Goal: Task Accomplishment & Management: Use online tool/utility

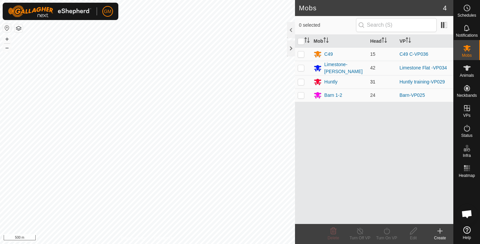
click at [302, 81] on p-checkbox at bounding box center [301, 81] width 7 height 5
checkbox input "true"
click at [7, 39] on button "+" at bounding box center [7, 39] width 8 height 8
click at [5, 39] on button "+" at bounding box center [7, 39] width 8 height 8
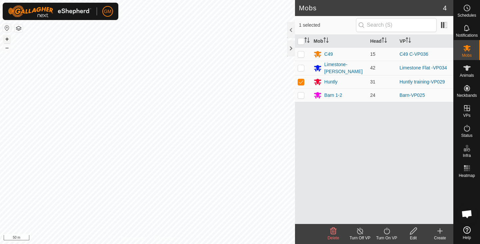
click at [7, 39] on button "+" at bounding box center [7, 39] width 8 height 8
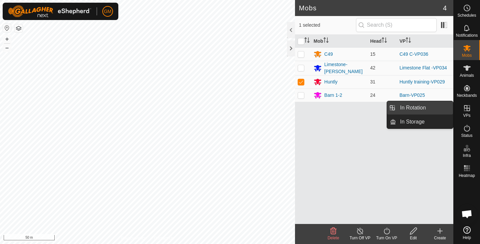
click at [418, 106] on link "In Rotation" at bounding box center [424, 107] width 57 height 13
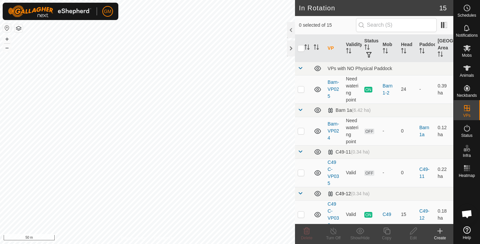
checkbox input "true"
click at [384, 233] on icon at bounding box center [387, 231] width 8 height 8
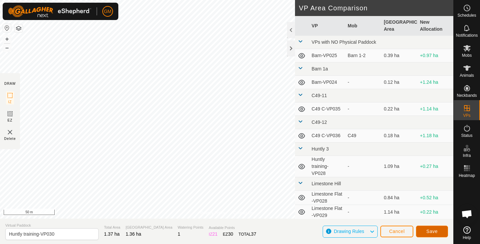
click at [428, 229] on span "Save" at bounding box center [432, 231] width 11 height 5
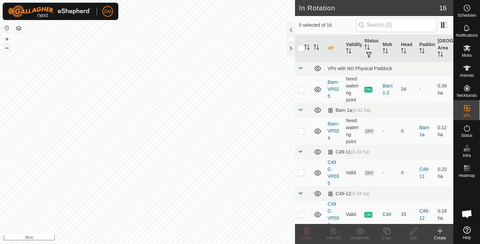
click at [7, 51] on button "–" at bounding box center [7, 48] width 8 height 8
click at [6, 50] on button "–" at bounding box center [7, 48] width 8 height 8
click at [6, 38] on button "+" at bounding box center [7, 39] width 8 height 8
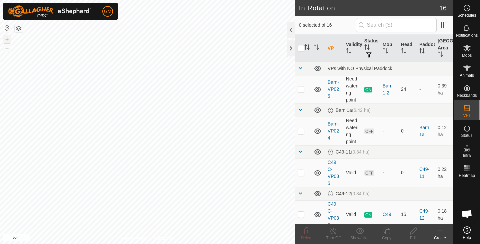
click at [6, 38] on button "+" at bounding box center [7, 39] width 8 height 8
checkbox input "true"
click at [389, 231] on icon at bounding box center [387, 231] width 8 height 8
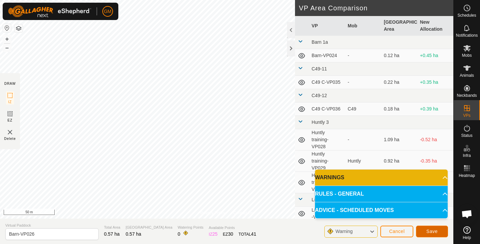
click at [433, 232] on span "Save" at bounding box center [432, 231] width 11 height 5
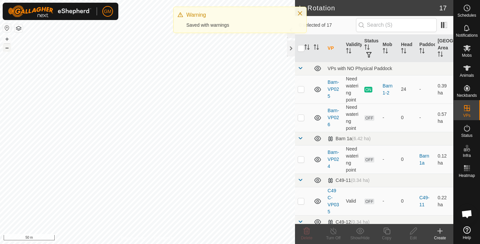
click at [9, 49] on button "–" at bounding box center [7, 48] width 8 height 8
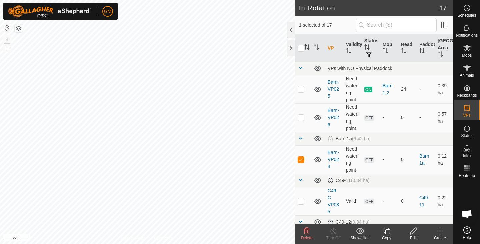
click at [305, 233] on icon at bounding box center [307, 231] width 6 height 7
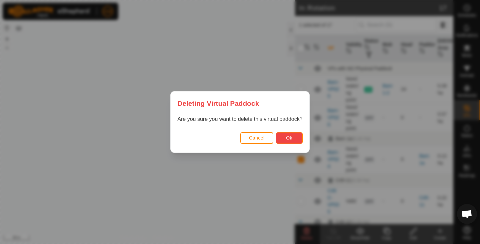
click at [285, 139] on button "Ok" at bounding box center [289, 138] width 27 height 12
checkbox input "false"
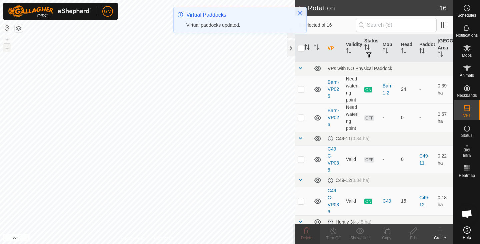
click at [8, 49] on button "–" at bounding box center [7, 48] width 8 height 8
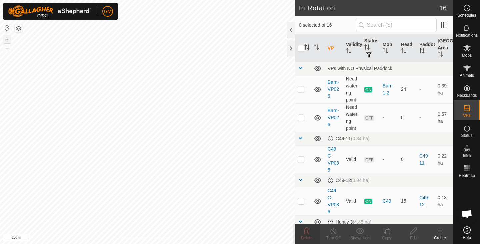
click at [7, 38] on button "+" at bounding box center [7, 39] width 8 height 8
checkbox input "true"
click at [385, 233] on icon at bounding box center [387, 231] width 8 height 8
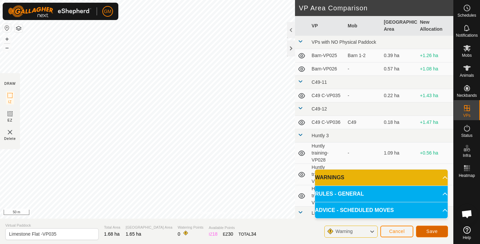
click at [431, 229] on span "Save" at bounding box center [432, 231] width 11 height 5
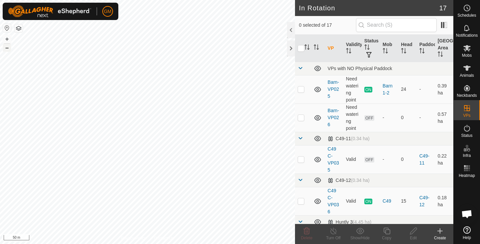
click at [8, 49] on button "–" at bounding box center [7, 48] width 8 height 8
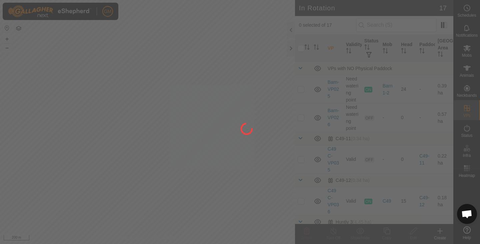
click at [169, 111] on div "GM Schedules Notifications Mobs Animals Neckbands VPs Status Infra Heatmap Help…" at bounding box center [240, 122] width 480 height 244
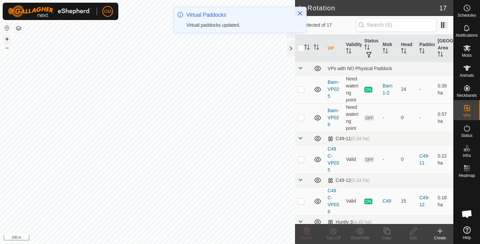
click at [8, 37] on button "+" at bounding box center [7, 39] width 8 height 8
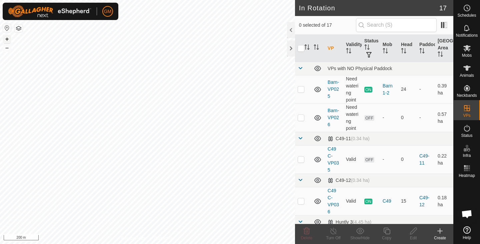
click at [8, 37] on button "+" at bounding box center [7, 39] width 8 height 8
checkbox input "true"
click at [384, 232] on icon at bounding box center [387, 231] width 7 height 7
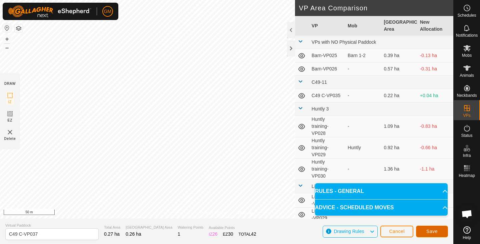
click at [428, 230] on span "Save" at bounding box center [432, 231] width 11 height 5
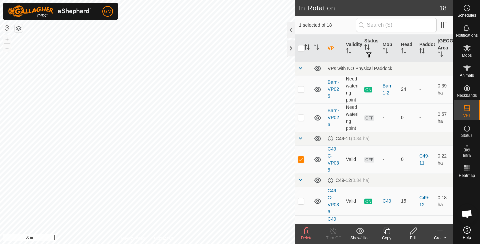
click at [306, 232] on icon at bounding box center [307, 231] width 8 height 8
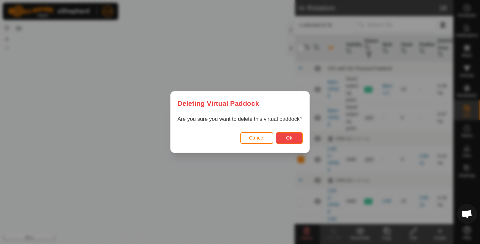
click at [292, 138] on span "Ok" at bounding box center [289, 137] width 6 height 5
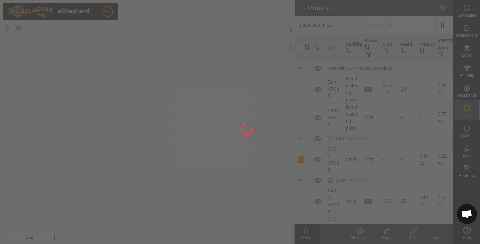
checkbox input "false"
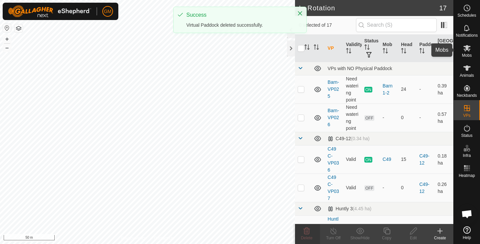
click at [468, 52] on icon at bounding box center [467, 48] width 8 height 8
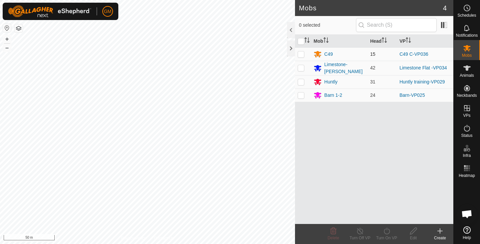
click at [300, 54] on p-checkbox at bounding box center [301, 53] width 7 height 5
checkbox input "true"
click at [388, 232] on icon at bounding box center [387, 231] width 8 height 8
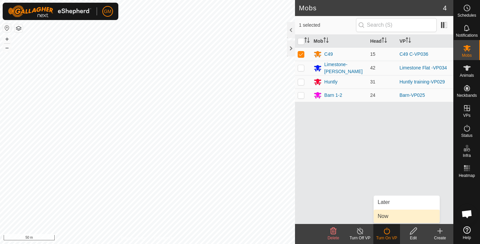
click at [387, 215] on link "Now" at bounding box center [407, 215] width 66 height 13
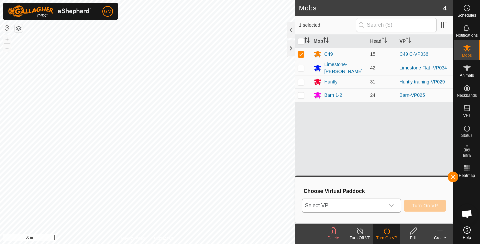
click at [390, 204] on body "GM Schedules Notifications Mobs Animals Neckbands VPs Status Infra Heatmap Help…" at bounding box center [240, 122] width 480 height 244
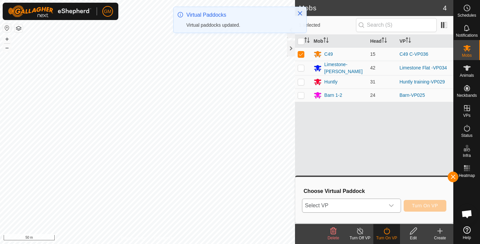
click at [390, 204] on icon "dropdown trigger" at bounding box center [391, 205] width 5 height 5
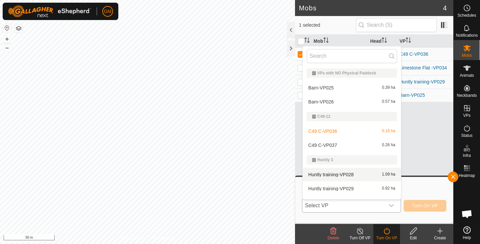
scroll to position [10, 0]
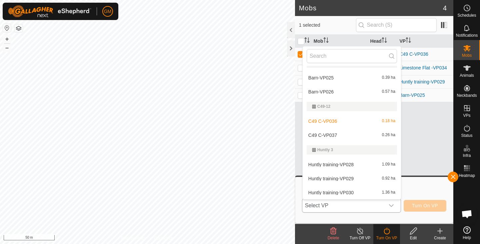
click at [346, 135] on li "C49 C-VP037 0.26 ha" at bounding box center [352, 134] width 98 height 13
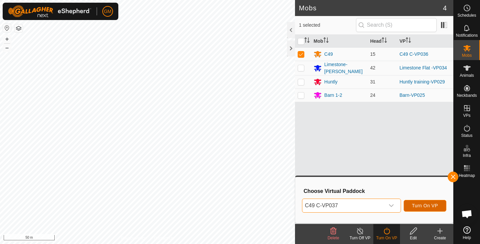
click at [421, 204] on span "Turn On VP" at bounding box center [425, 205] width 26 height 5
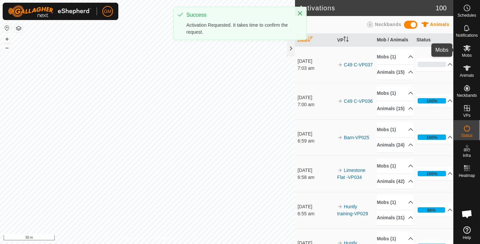
click at [467, 52] on es-mob-svg-icon at bounding box center [467, 48] width 12 height 11
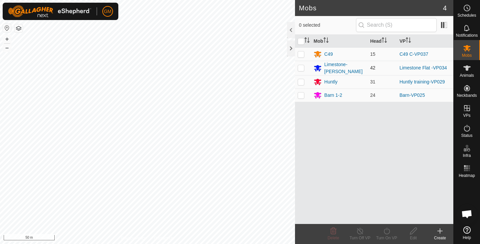
click at [300, 69] on p-checkbox at bounding box center [301, 67] width 7 height 5
checkbox input "true"
click at [6, 50] on button "–" at bounding box center [7, 48] width 8 height 8
click at [388, 232] on icon at bounding box center [387, 231] width 8 height 8
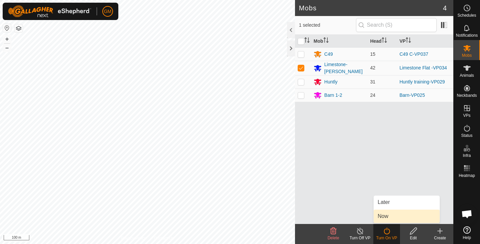
click at [386, 217] on link "Now" at bounding box center [407, 215] width 66 height 13
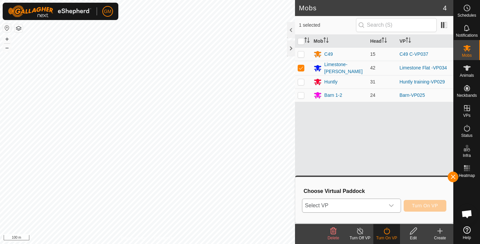
click at [391, 204] on icon "dropdown trigger" at bounding box center [391, 205] width 5 height 5
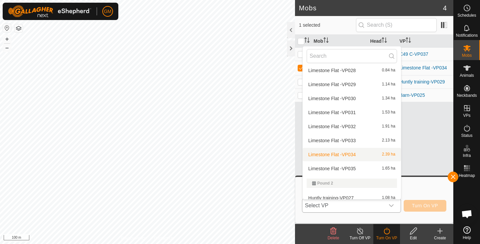
scroll to position [185, 0]
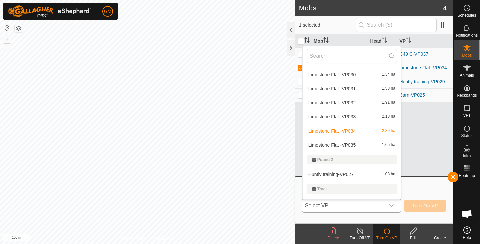
click at [354, 145] on li "Limestone Flat -VP035 1.65 ha" at bounding box center [352, 144] width 98 height 13
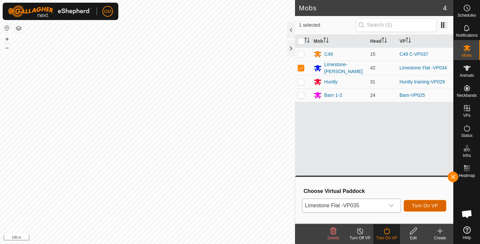
click at [427, 203] on span "Turn On VP" at bounding box center [425, 205] width 26 height 5
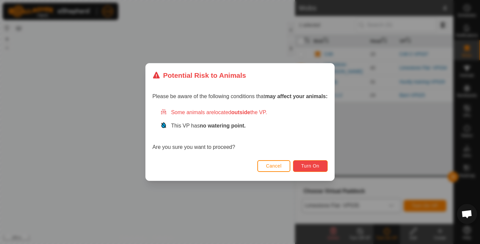
click at [321, 164] on button "Turn On" at bounding box center [310, 166] width 35 height 12
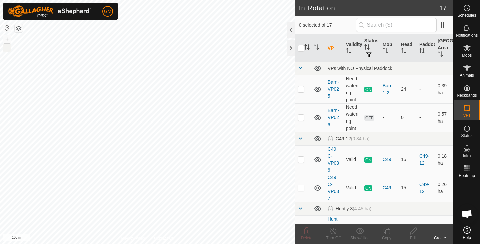
click at [6, 49] on button "–" at bounding box center [7, 48] width 8 height 8
click at [6, 41] on button "+" at bounding box center [7, 39] width 8 height 8
click at [8, 38] on button "+" at bounding box center [7, 39] width 8 height 8
click at [468, 53] on span "Mobs" at bounding box center [467, 55] width 10 height 4
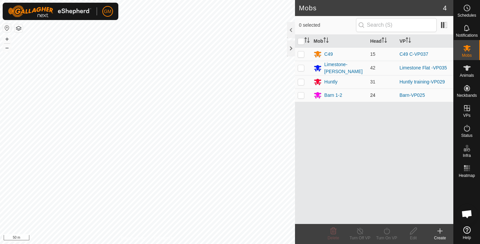
click at [304, 94] on p-checkbox at bounding box center [301, 94] width 7 height 5
checkbox input "true"
click at [386, 230] on icon at bounding box center [387, 231] width 8 height 8
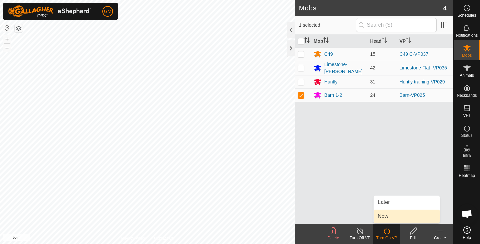
click at [383, 217] on link "Now" at bounding box center [407, 215] width 66 height 13
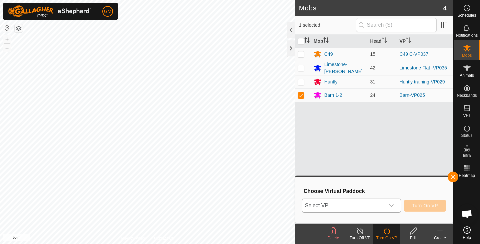
click at [393, 204] on icon "dropdown trigger" at bounding box center [391, 205] width 5 height 5
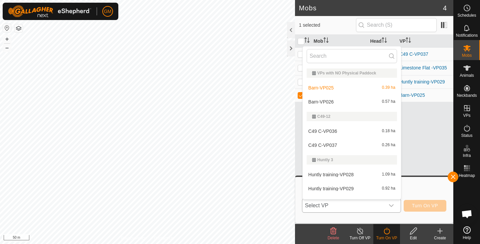
scroll to position [10, 0]
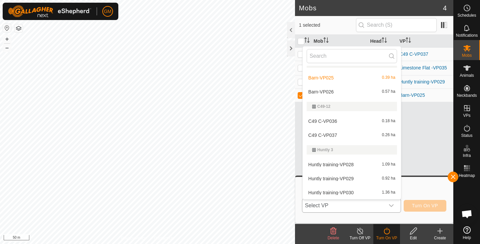
click at [345, 91] on li "Barn-VP026 0.57 ha" at bounding box center [352, 91] width 98 height 13
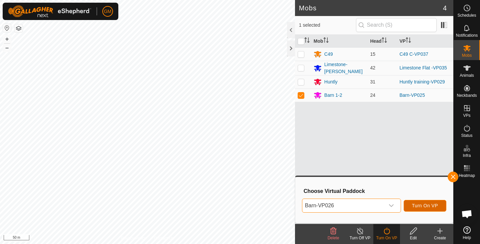
click at [415, 205] on span "Turn On VP" at bounding box center [425, 205] width 26 height 5
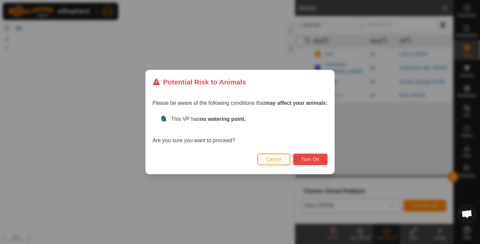
click at [320, 155] on button "Turn On" at bounding box center [310, 159] width 35 height 12
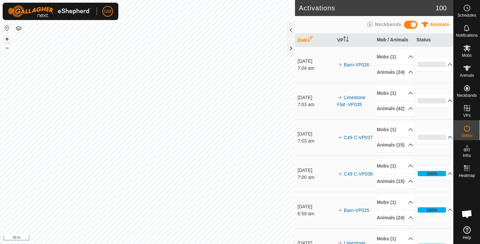
click at [9, 39] on button "+" at bounding box center [7, 39] width 8 height 8
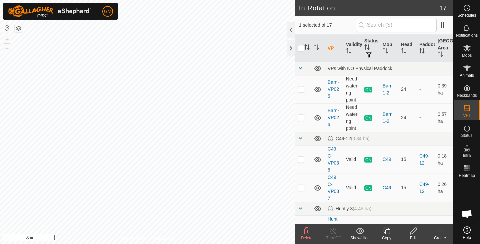
checkbox input "false"
checkbox input "true"
click at [475, 49] on div "Mobs" at bounding box center [467, 50] width 26 height 20
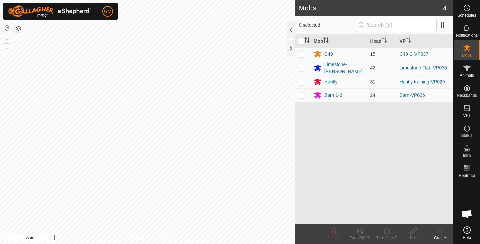
click at [302, 79] on p-checkbox at bounding box center [301, 81] width 7 height 5
checkbox input "true"
click at [389, 231] on icon at bounding box center [387, 231] width 6 height 7
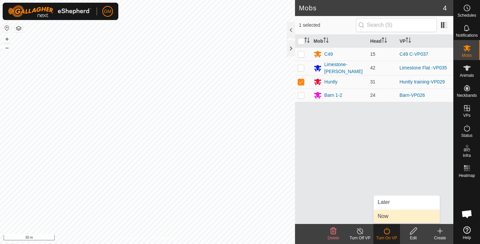
click at [384, 216] on link "Now" at bounding box center [407, 215] width 66 height 13
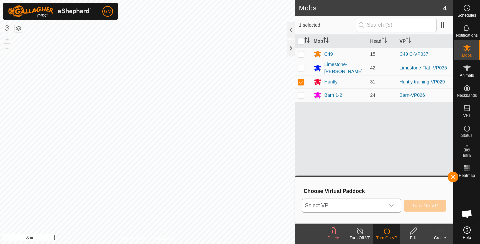
click at [393, 207] on icon "dropdown trigger" at bounding box center [391, 205] width 5 height 5
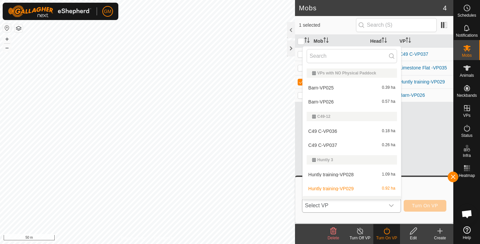
scroll to position [10, 0]
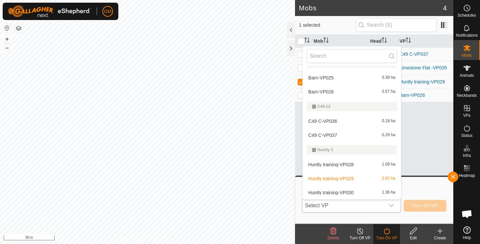
click at [364, 188] on li "Huntly training-VP030 1.36 ha" at bounding box center [352, 192] width 98 height 13
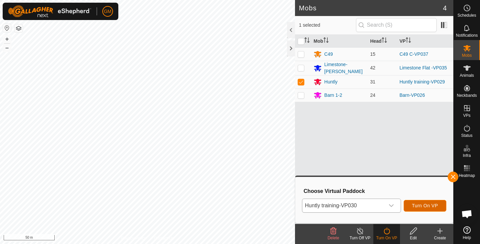
click at [414, 206] on span "Turn On VP" at bounding box center [425, 205] width 26 height 5
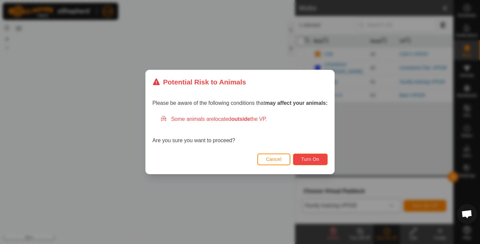
click at [316, 159] on span "Turn On" at bounding box center [311, 158] width 18 height 5
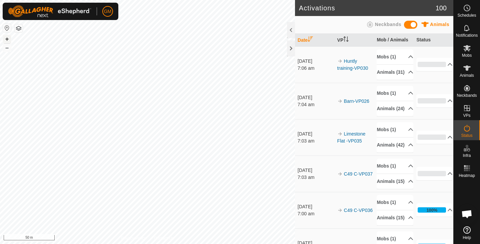
click at [8, 41] on button "+" at bounding box center [7, 39] width 8 height 8
click at [8, 49] on button "–" at bounding box center [7, 48] width 8 height 8
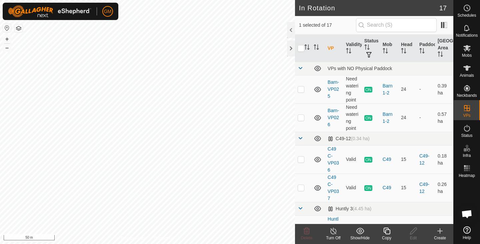
checkbox input "false"
checkbox input "true"
checkbox input "false"
click at [306, 233] on icon at bounding box center [307, 231] width 6 height 7
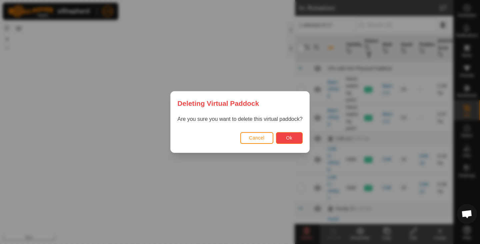
click at [289, 139] on span "Ok" at bounding box center [289, 137] width 6 height 5
checkbox input "false"
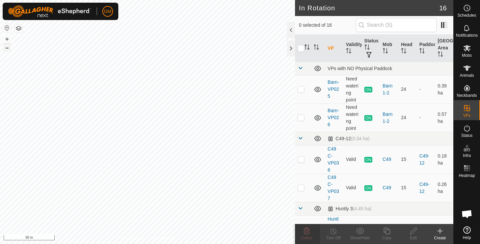
click at [6, 47] on button "–" at bounding box center [7, 48] width 8 height 8
